Goal: Transaction & Acquisition: Obtain resource

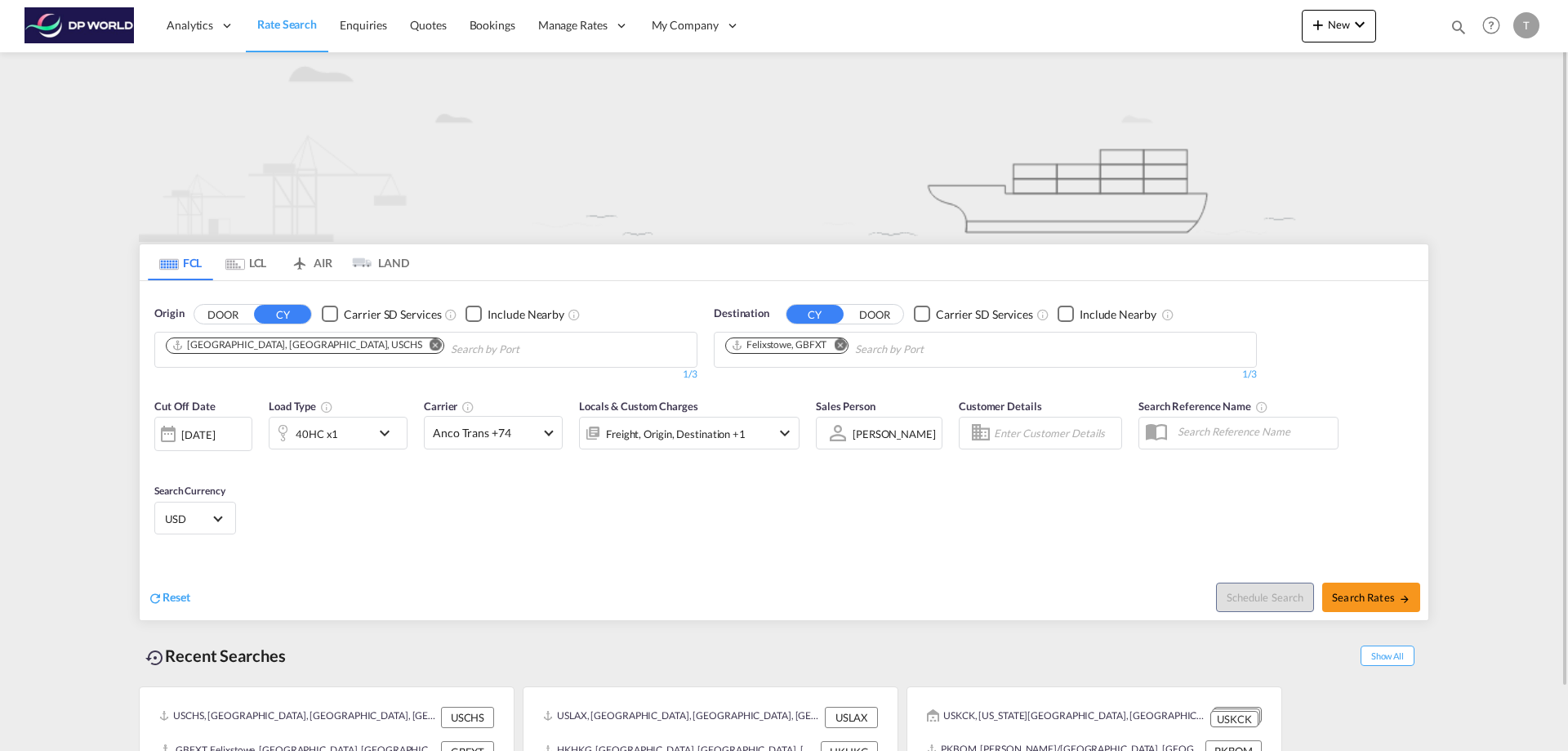
click at [430, 346] on md-icon "Remove" at bounding box center [435, 344] width 12 height 12
click at [299, 346] on input "Chips input." at bounding box center [243, 350] width 155 height 26
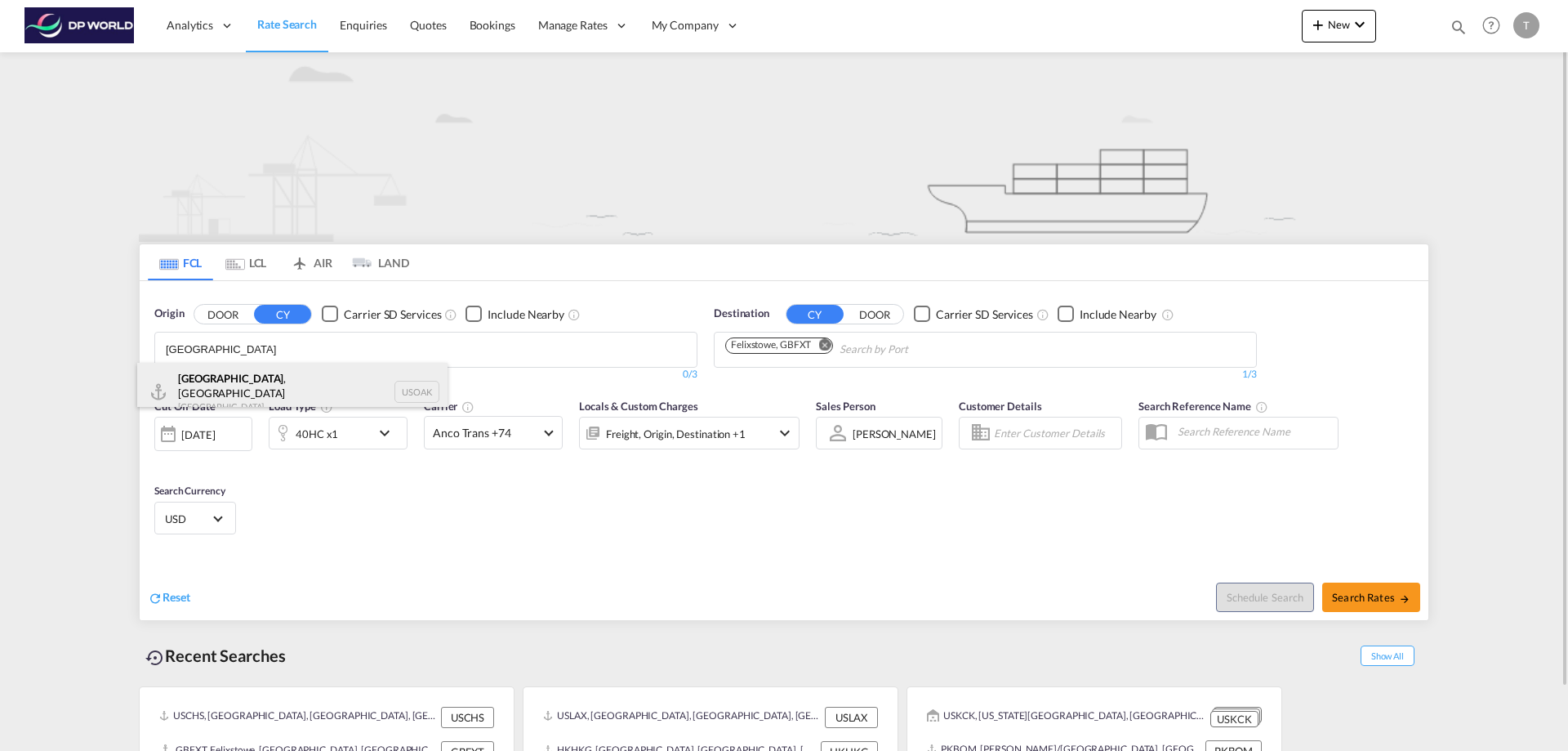
type input "[GEOGRAPHIC_DATA]"
click at [240, 381] on div "[GEOGRAPHIC_DATA] , [GEOGRAPHIC_DATA] [GEOGRAPHIC_DATA] USOAK" at bounding box center [293, 392] width 311 height 59
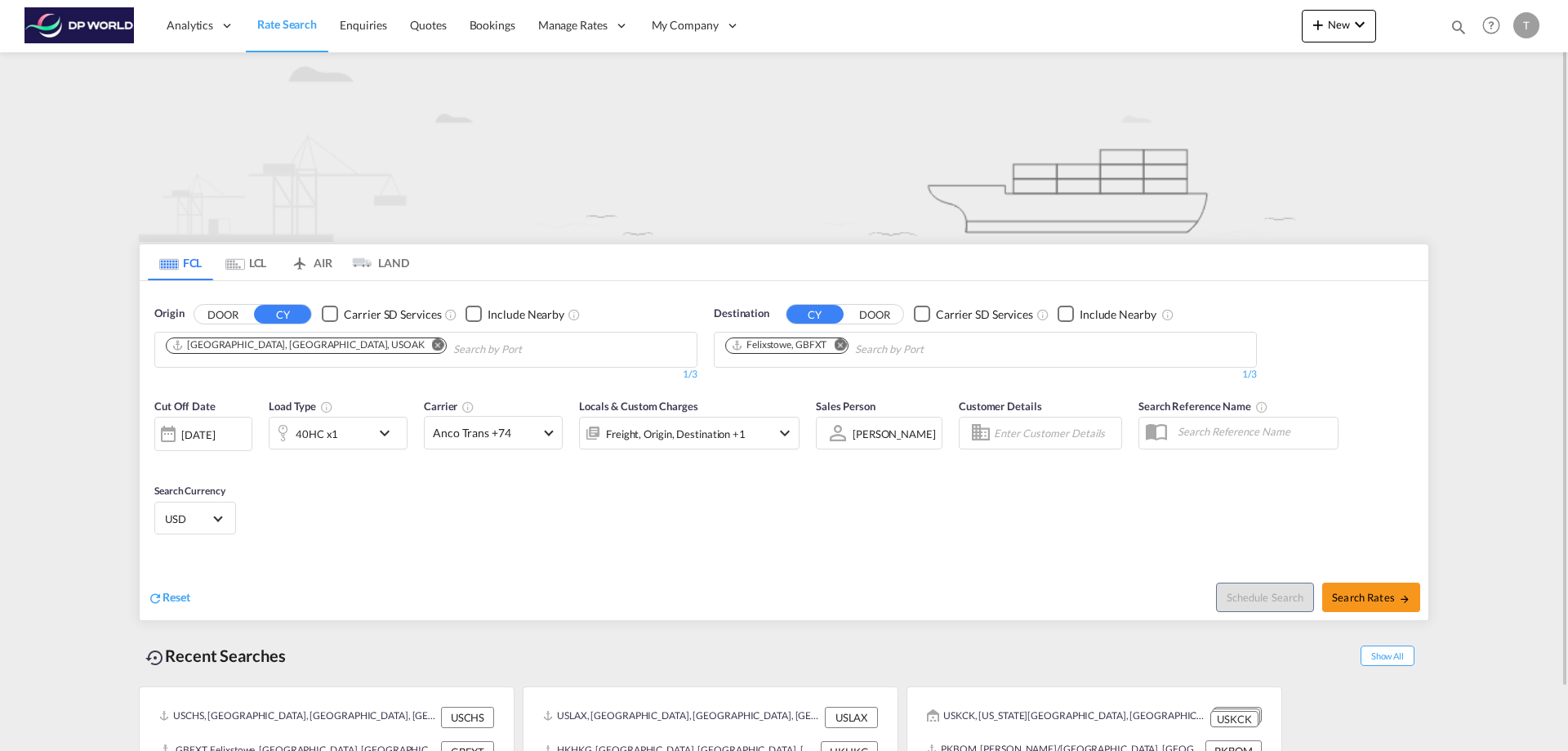
click at [843, 342] on md-icon "Remove" at bounding box center [840, 344] width 12 height 12
click at [791, 349] on body "Analytics Reports Dashboard Rate Search Enquiries Quotes Bookings" at bounding box center [784, 375] width 1568 height 751
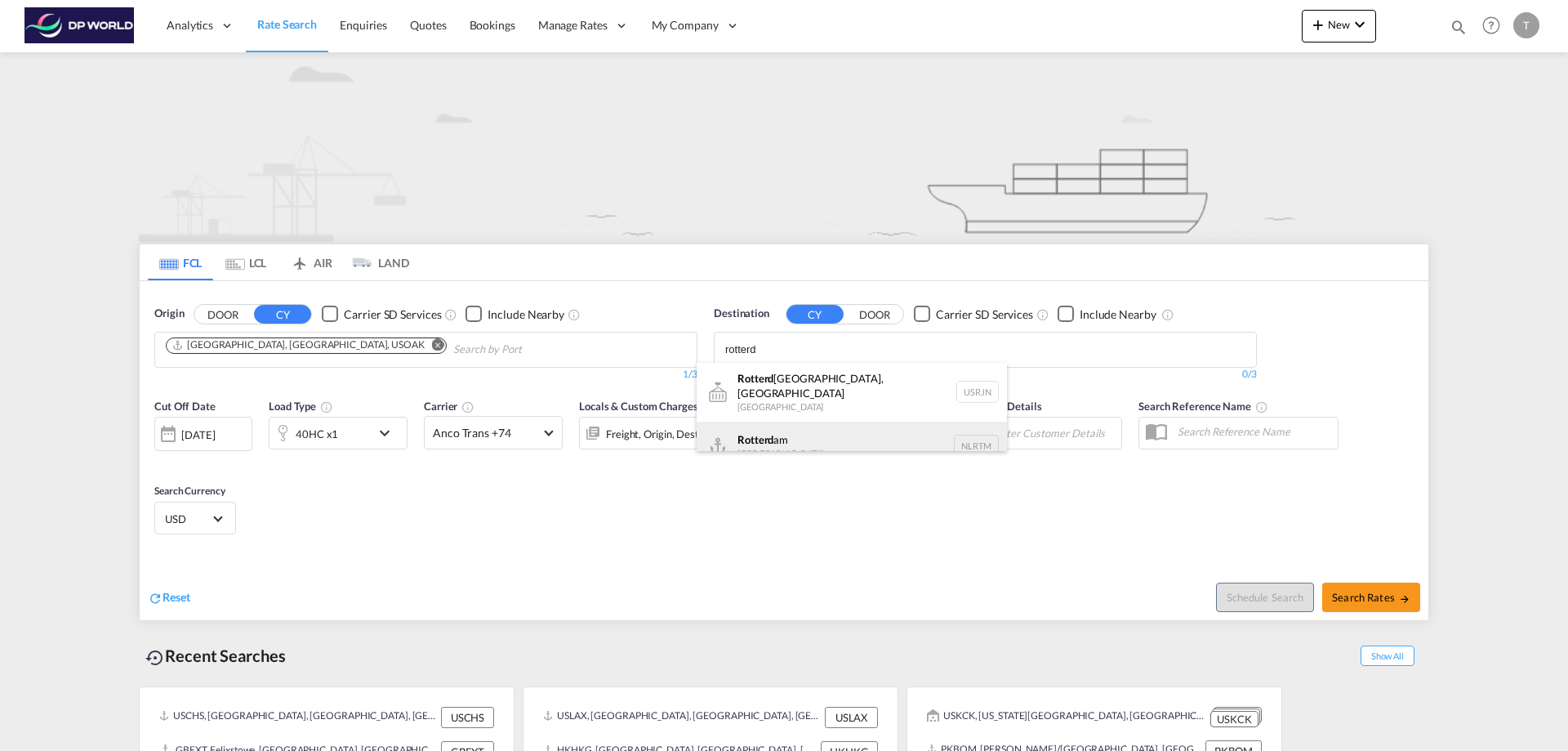
type input "rotterd"
click at [778, 429] on div "Rotterd am [GEOGRAPHIC_DATA] NLRTM" at bounding box center [852, 446] width 311 height 49
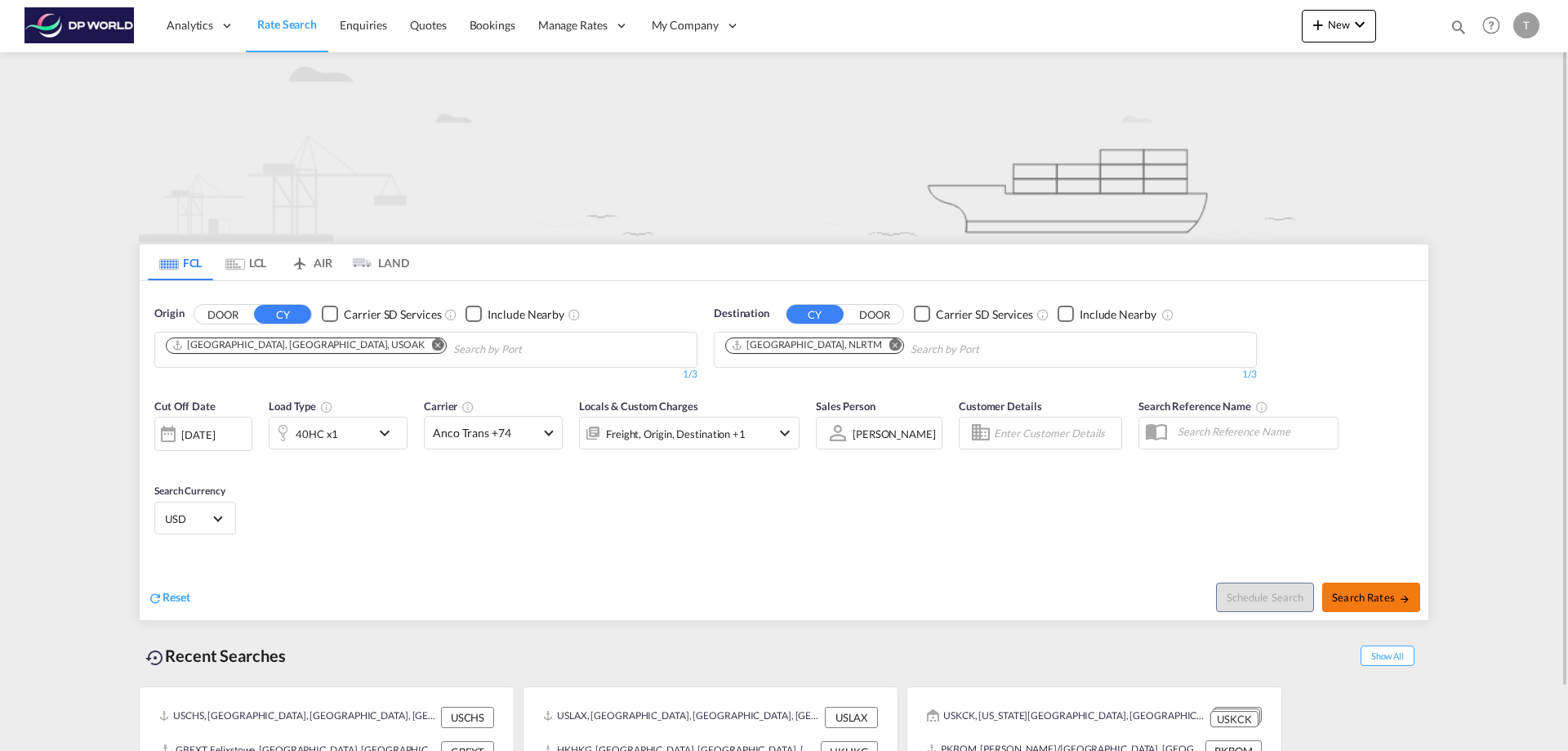
click at [1375, 595] on span "Search Rates" at bounding box center [1372, 597] width 78 height 13
type input "USOAK to NLRTM / [DATE]"
